Goal: Task Accomplishment & Management: Manage account settings

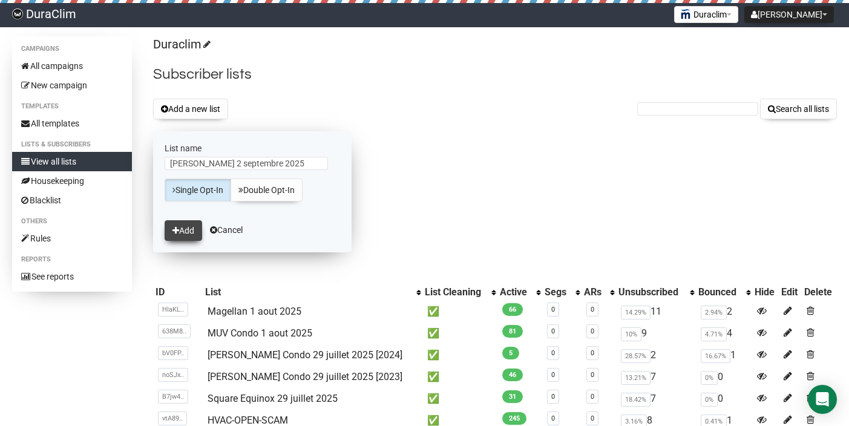
type input "[PERSON_NAME] 2 septembre 2025"
click at [189, 231] on button "Add" at bounding box center [184, 230] width 38 height 21
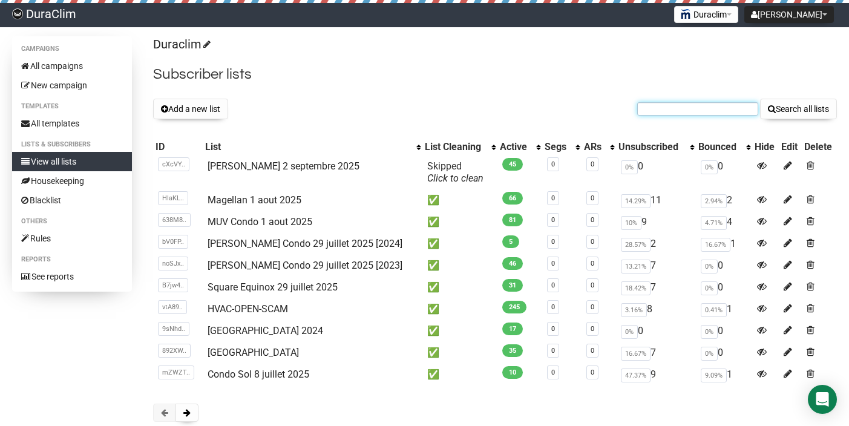
click at [648, 107] on input "text" at bounding box center [697, 108] width 121 height 13
paste input "boudreault.a@icloud.com"
type input "boudreault.a@icloud.com"
click at [760, 99] on button "Search all lists" at bounding box center [798, 109] width 77 height 21
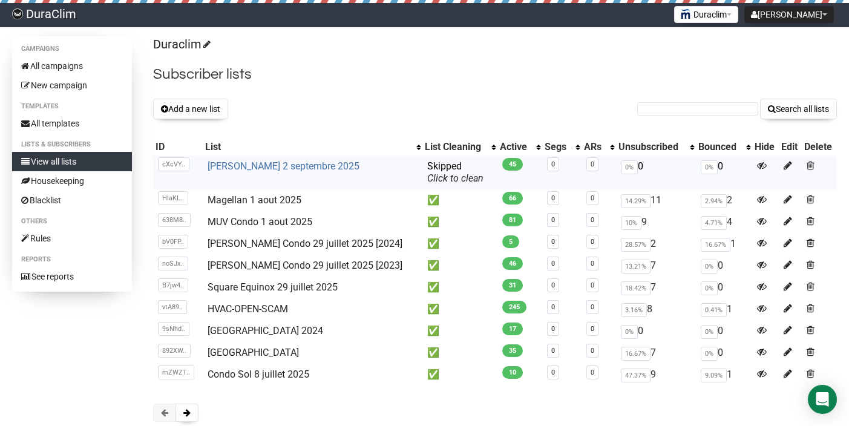
click at [257, 165] on link "[PERSON_NAME] 2 septembre 2025" at bounding box center [284, 166] width 152 height 12
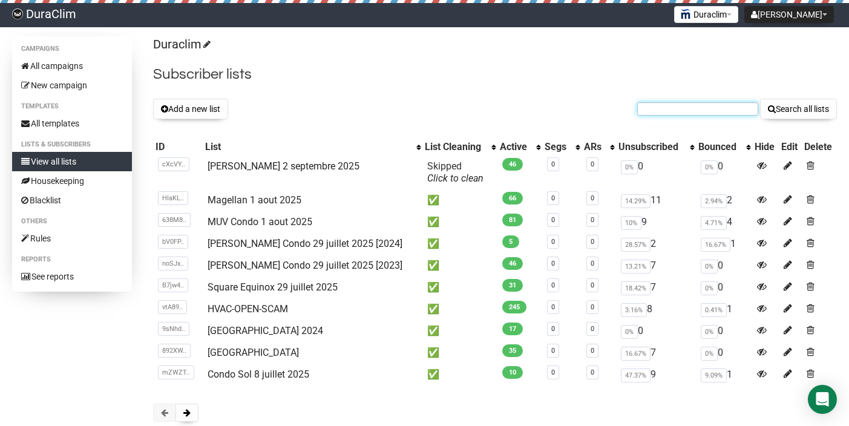
click at [674, 112] on input "text" at bounding box center [697, 108] width 121 height 13
paste input "brunelle.annemarie@gmail.com"
type input "brunelle.annemarie@gmail.com"
click at [760, 99] on button "Search all lists" at bounding box center [798, 109] width 77 height 21
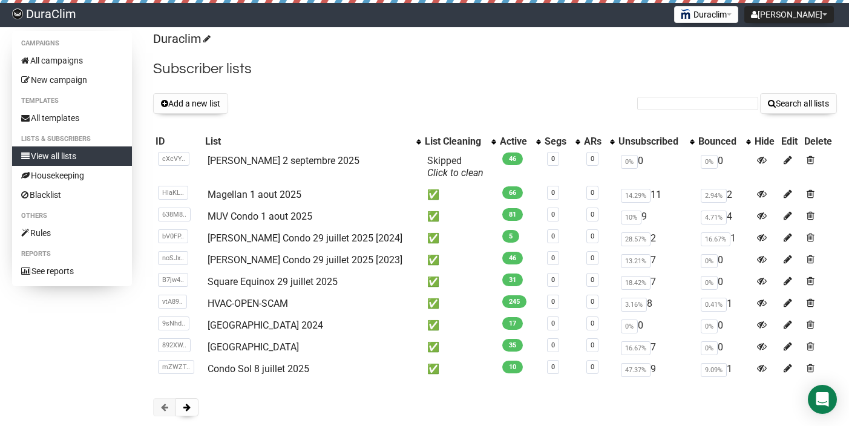
scroll to position [74, 0]
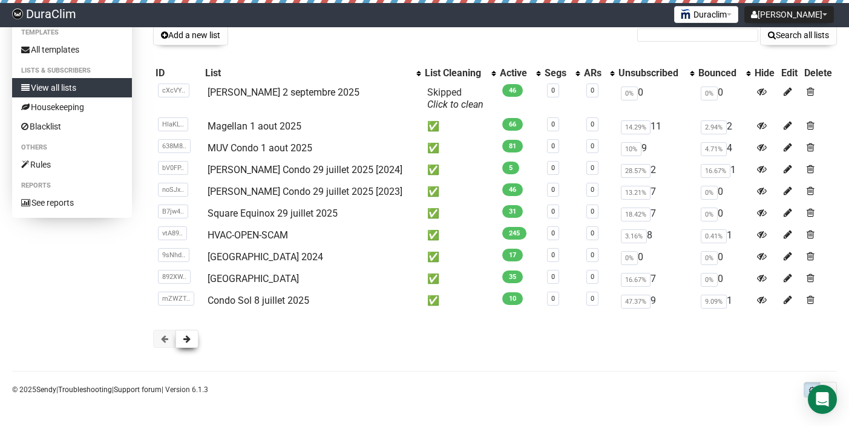
click at [189, 337] on span at bounding box center [186, 339] width 7 height 8
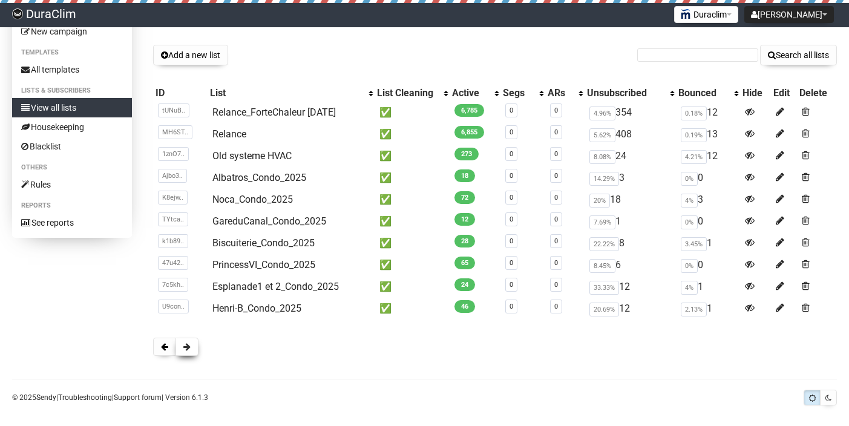
scroll to position [62, 0]
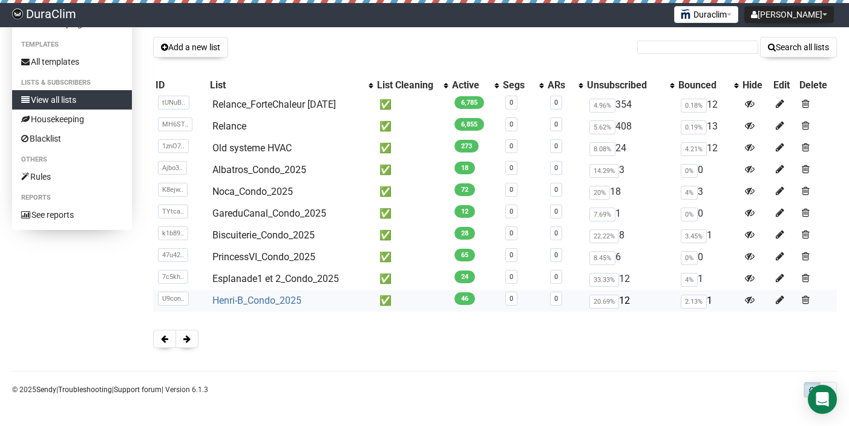
click at [258, 297] on link "Henri-B_Condo_2025" at bounding box center [256, 301] width 89 height 12
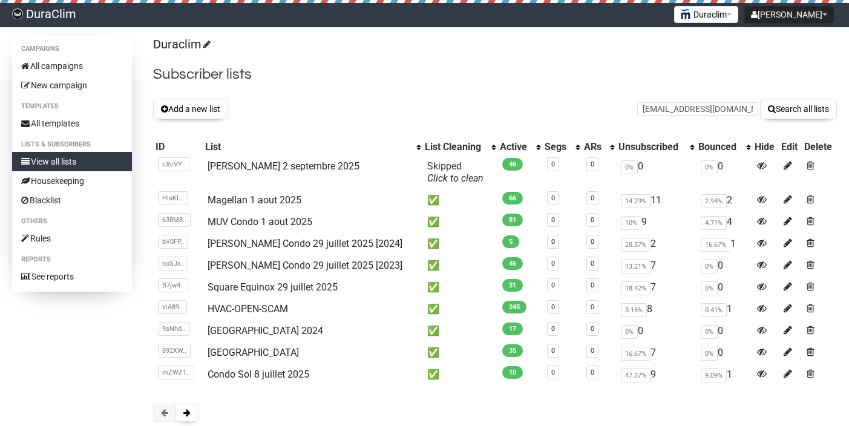
type input "[EMAIL_ADDRESS][DOMAIN_NAME]"
click at [760, 99] on button "Search all lists" at bounding box center [798, 109] width 77 height 21
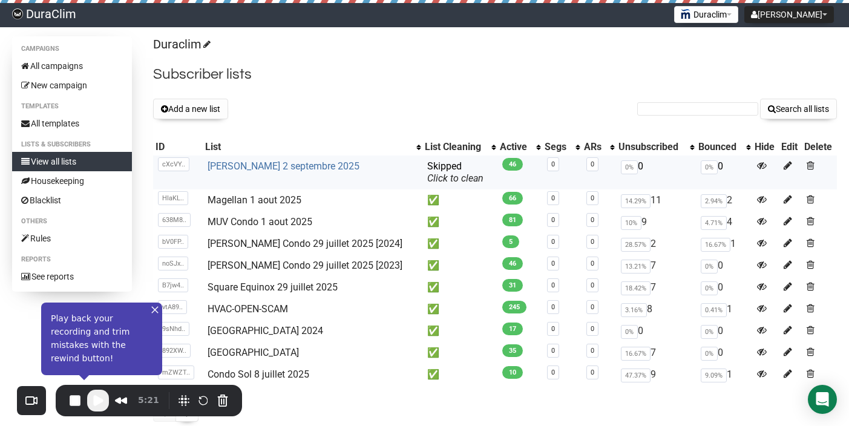
click at [305, 165] on link "[PERSON_NAME] 2 septembre 2025" at bounding box center [284, 166] width 152 height 12
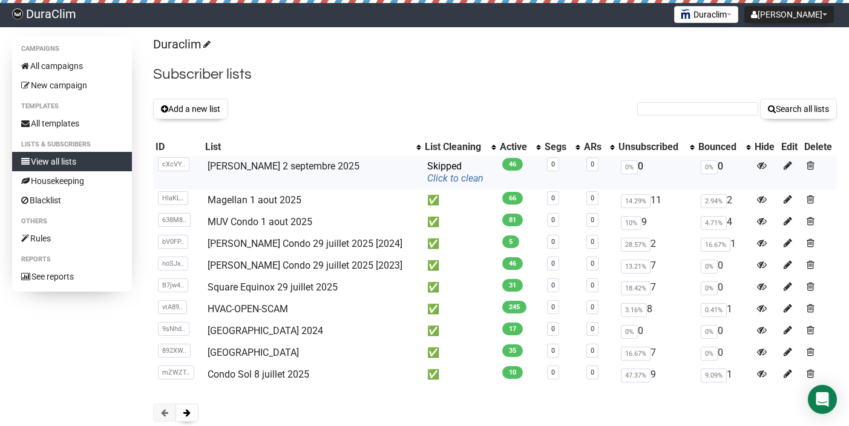
click at [427, 178] on link "Click to clean" at bounding box center [455, 179] width 56 height 12
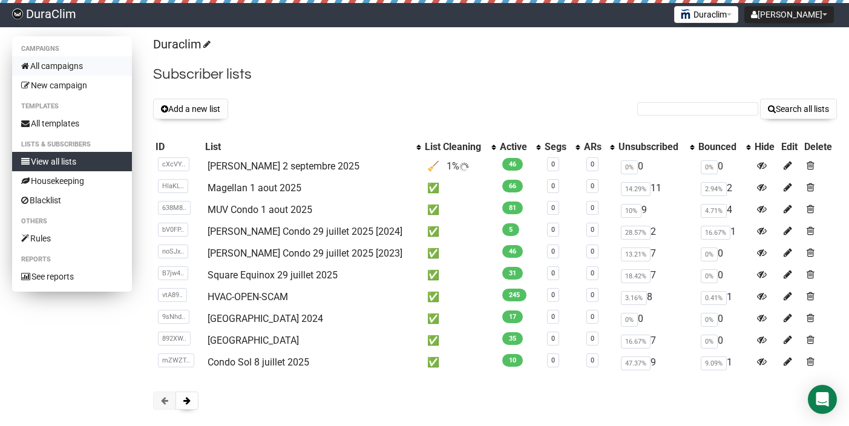
click at [83, 68] on link "All campaigns" at bounding box center [72, 65] width 120 height 19
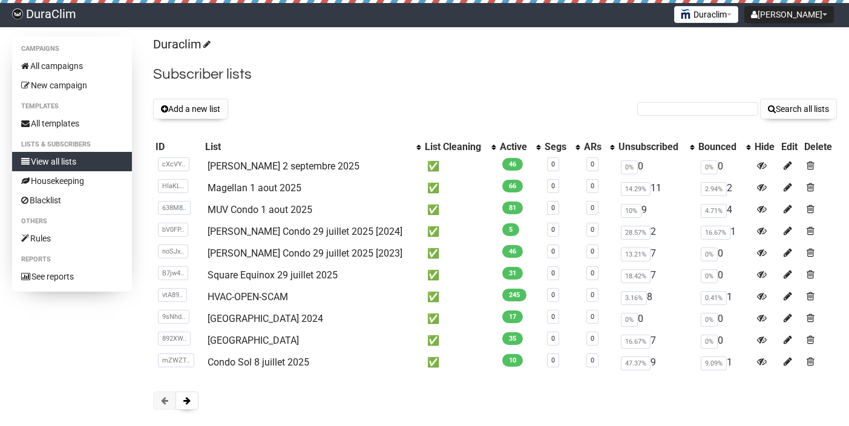
click at [214, 113] on button "Add a new list" at bounding box center [190, 109] width 75 height 21
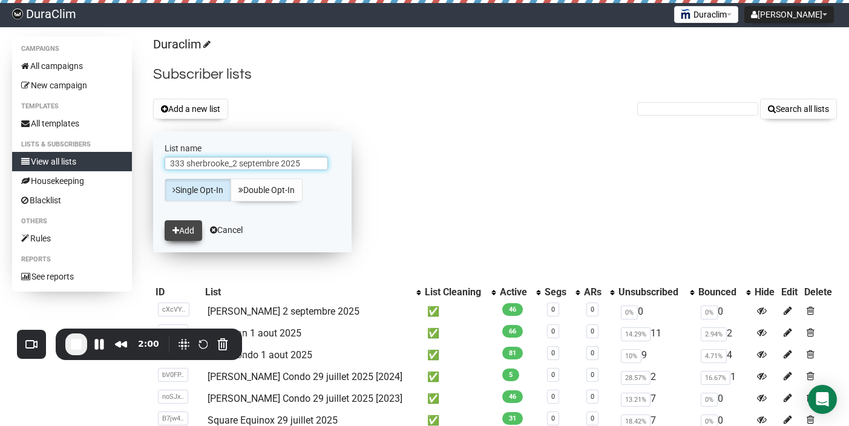
type input "333 sherbrooke_2 septembre 2025"
click at [190, 234] on button "Add" at bounding box center [184, 230] width 38 height 21
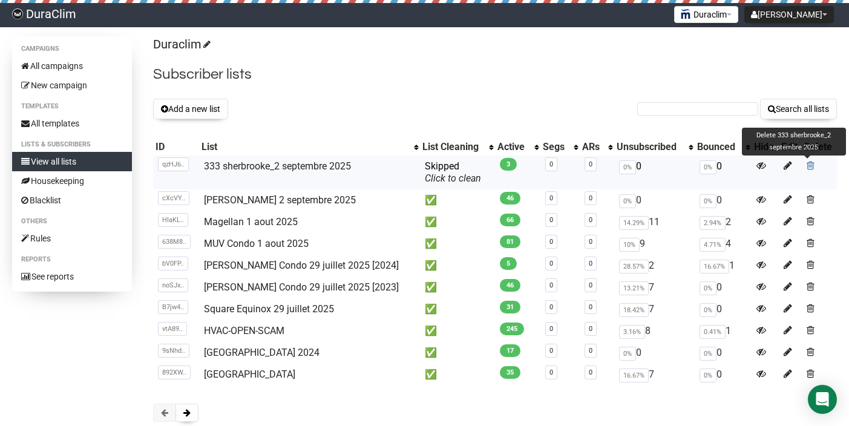
click at [807, 166] on span at bounding box center [811, 165] width 8 height 10
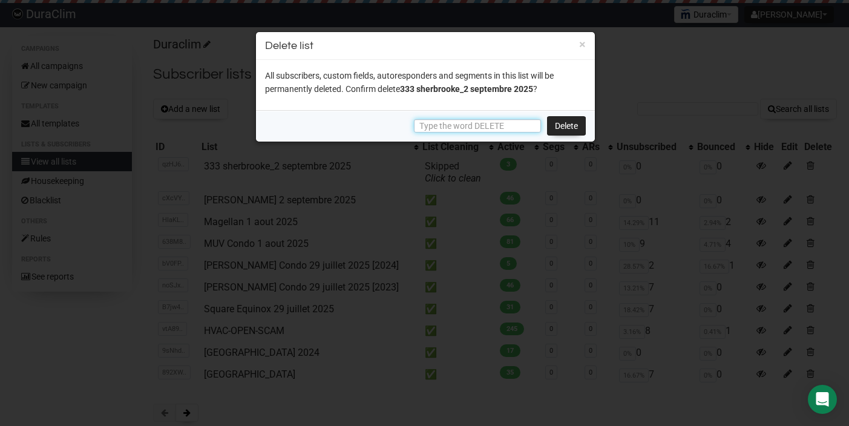
click at [452, 128] on input "text" at bounding box center [477, 125] width 127 height 13
type input "DELETE"
click at [559, 122] on link "Delete" at bounding box center [566, 125] width 39 height 19
